Goal: Find specific page/section: Find specific page/section

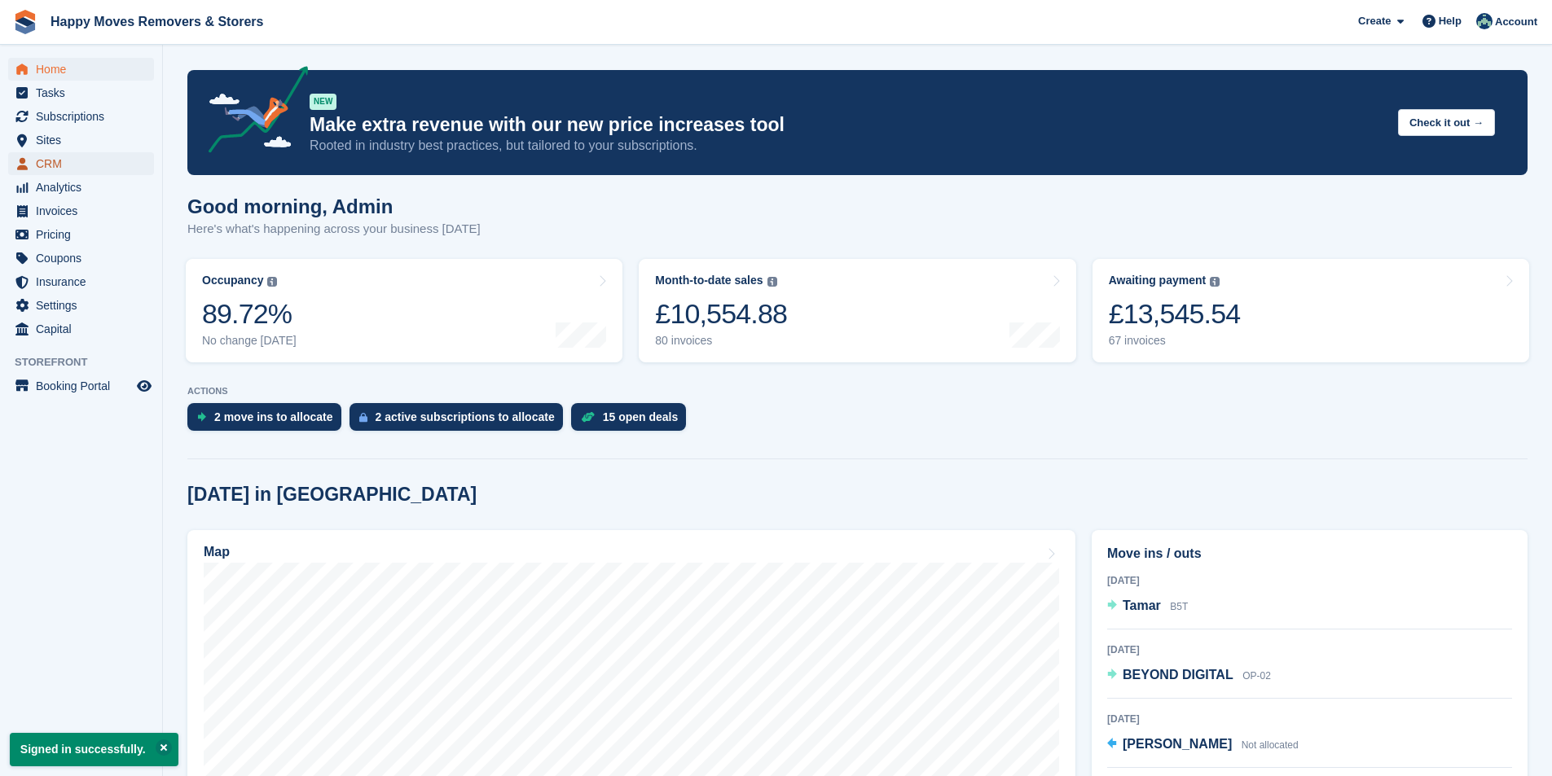
click at [34, 165] on link "CRM" at bounding box center [81, 163] width 146 height 23
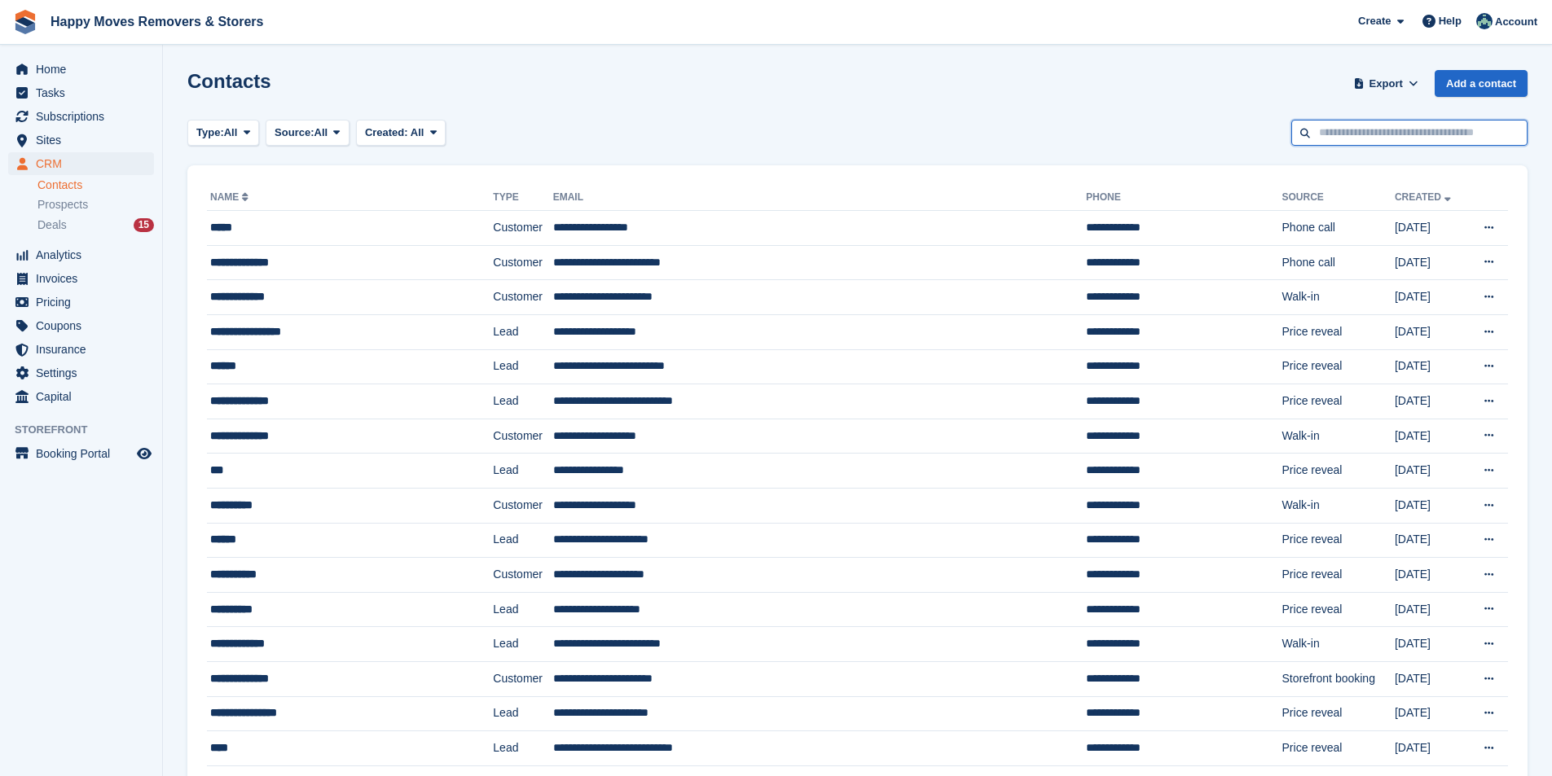
click at [1341, 125] on input "text" at bounding box center [1409, 133] width 236 height 27
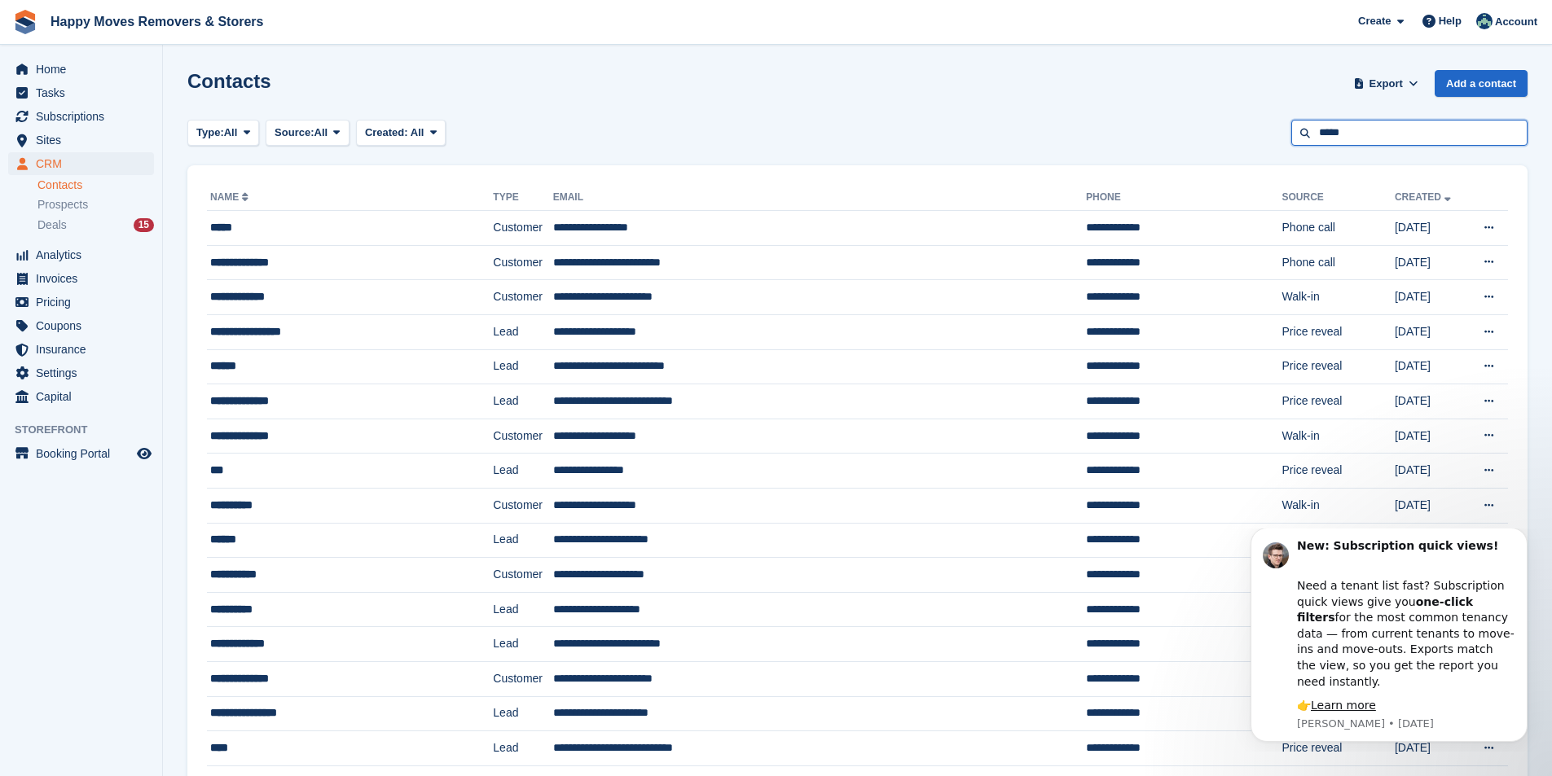
type input "*****"
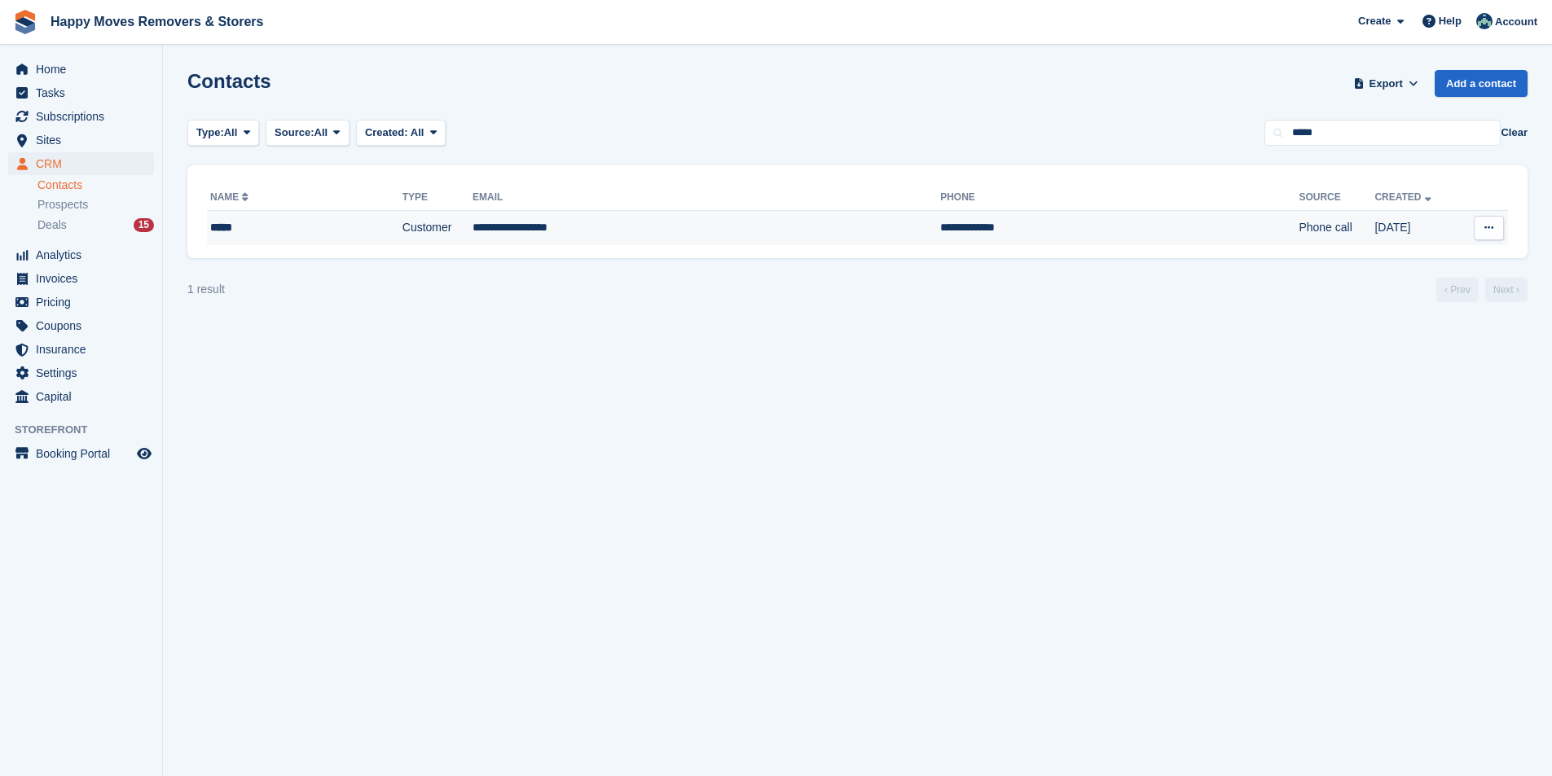
click at [700, 222] on td "**********" at bounding box center [707, 228] width 468 height 34
